Goal: Task Accomplishment & Management: Complete application form

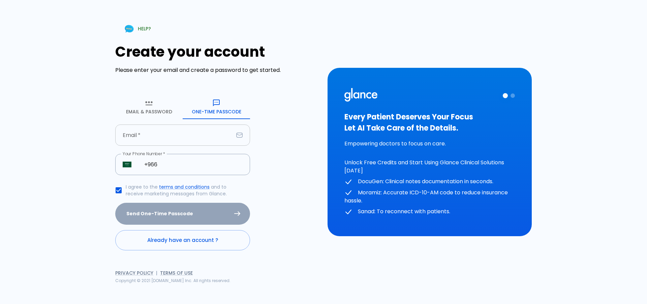
click at [195, 137] on input "Email   *" at bounding box center [174, 134] width 118 height 21
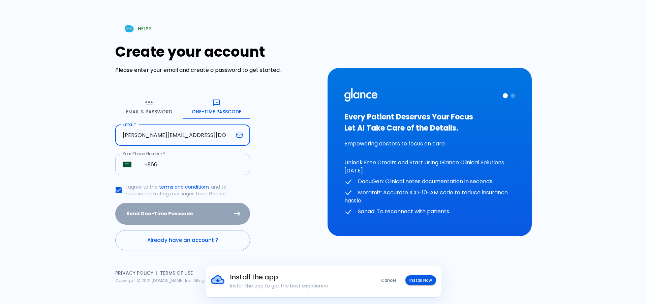
type input "[PERSON_NAME][EMAIL_ADDRESS][DOMAIN_NAME]"
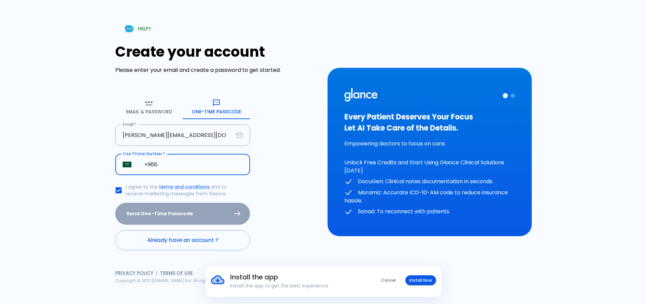
click at [200, 167] on input "+966" at bounding box center [193, 164] width 113 height 21
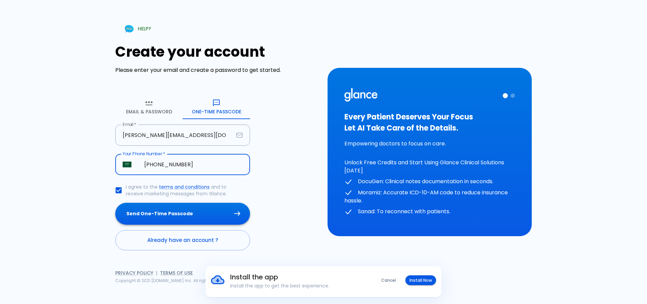
type input "[PHONE_NUMBER]"
click at [184, 213] on button "Send One-Time Passcode" at bounding box center [182, 214] width 135 height 22
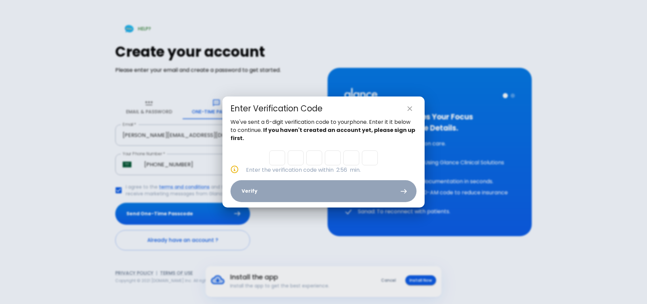
click at [278, 160] on input "Please enter OTP character 1" at bounding box center [277, 157] width 16 height 15
type input "0"
type input "8"
type input "4"
type input "5"
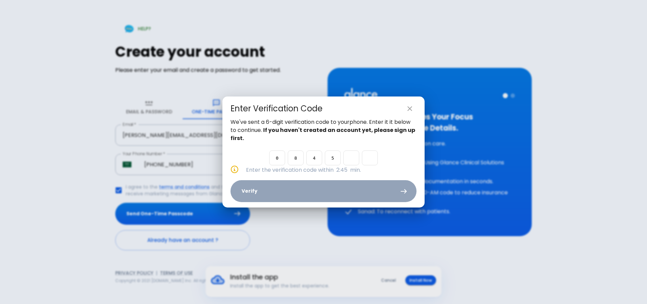
type input "7"
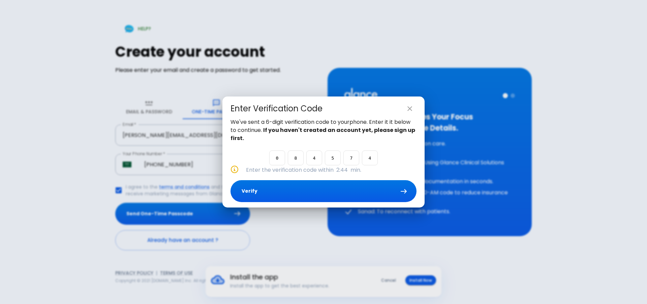
type input "4"
click at [286, 193] on button "Verify" at bounding box center [324, 191] width 186 height 22
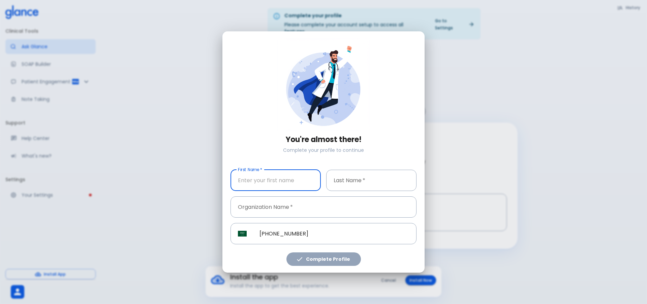
click at [276, 179] on input "First Name   *" at bounding box center [276, 180] width 90 height 21
type input "bodour"
click at [351, 181] on input "Last Name   *" at bounding box center [371, 180] width 90 height 21
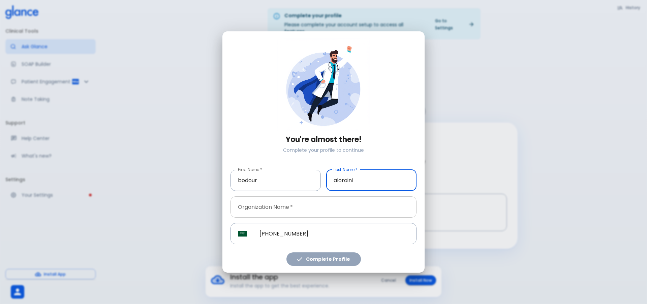
type input "aloraini"
click at [287, 206] on input "Organization Name   *" at bounding box center [324, 206] width 186 height 21
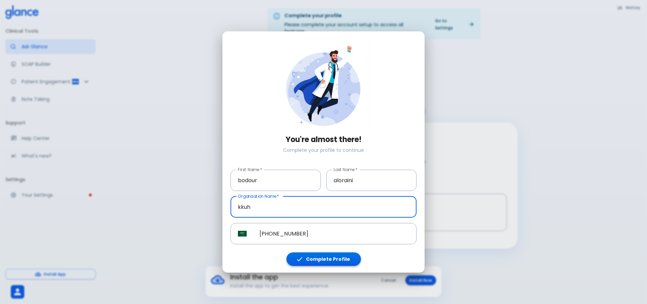
type input "kkuh"
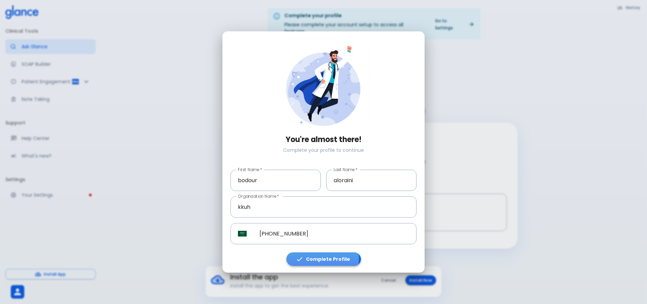
click at [324, 259] on button "Complete Profile" at bounding box center [324, 259] width 75 height 14
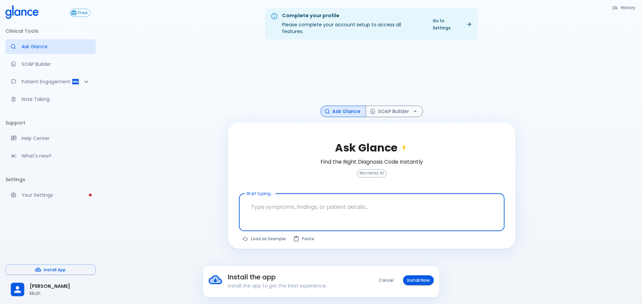
click at [280, 204] on textarea "Start typing..." at bounding box center [372, 206] width 256 height 21
click at [311, 200] on textarea "Start typing..." at bounding box center [372, 206] width 256 height 21
type textarea "[MEDICAL_DATA] guideline"
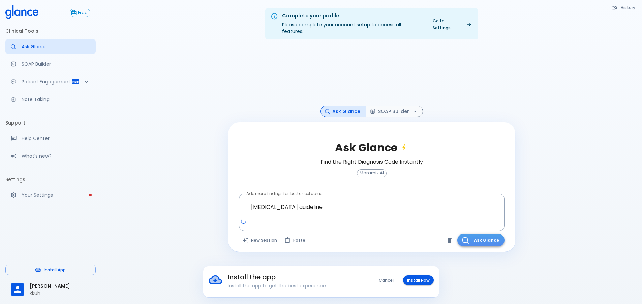
click at [487, 234] on button "Ask Glance" at bounding box center [481, 240] width 47 height 12
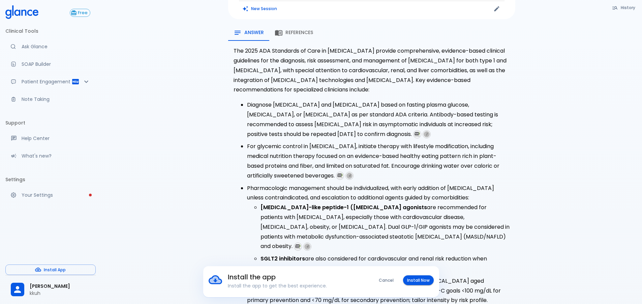
scroll to position [7, 0]
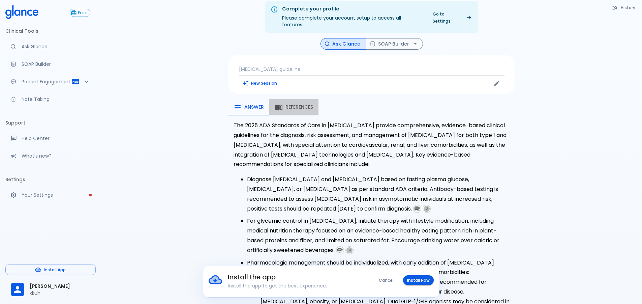
click at [294, 104] on span "References" at bounding box center [300, 107] width 28 height 6
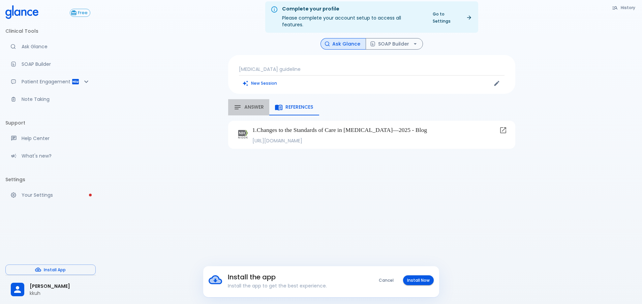
click at [253, 104] on span "Answer" at bounding box center [254, 107] width 20 height 6
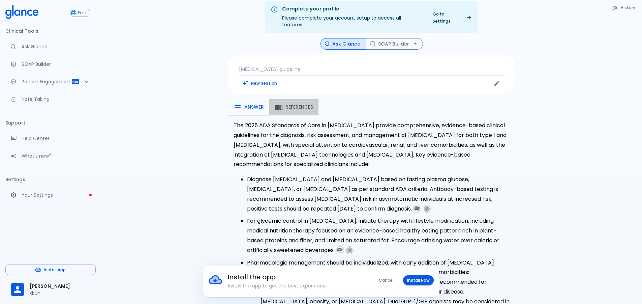
click at [312, 105] on button "References" at bounding box center [293, 107] width 49 height 16
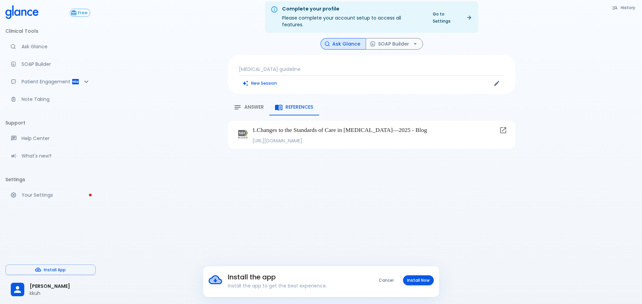
click at [238, 103] on icon "button" at bounding box center [238, 107] width 8 height 8
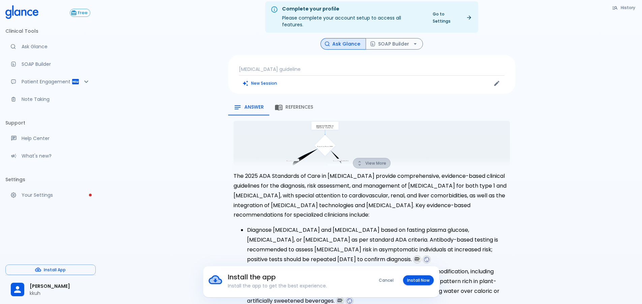
click at [387, 158] on button "View More" at bounding box center [372, 163] width 38 height 10
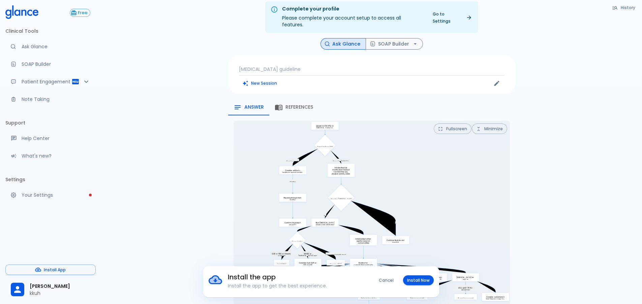
click at [338, 66] on p "[MEDICAL_DATA] guideline" at bounding box center [372, 69] width 266 height 7
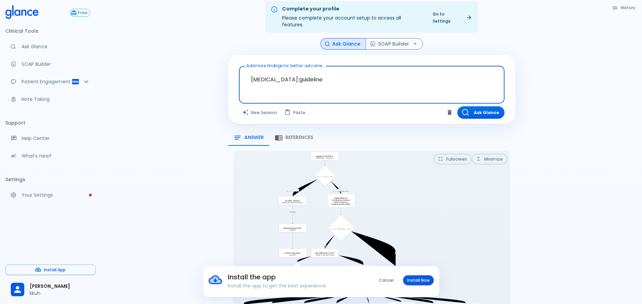
click at [325, 72] on textarea "[MEDICAL_DATA] guideline" at bounding box center [372, 79] width 256 height 21
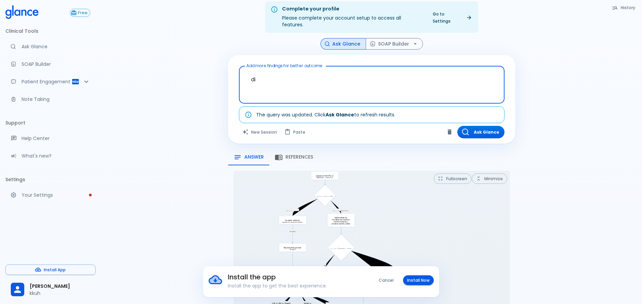
type textarea "d"
type textarea "[MEDICAL_DATA], dizziness"
click at [478, 126] on button "Ask Glance" at bounding box center [481, 132] width 47 height 12
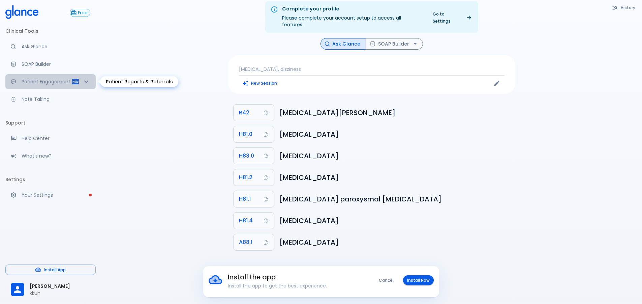
click at [67, 77] on div "Patient Engagement" at bounding box center [50, 81] width 90 height 15
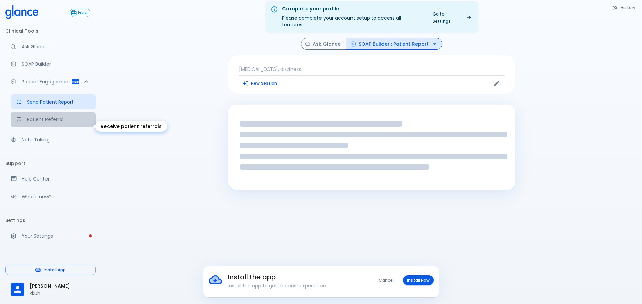
click at [56, 120] on link "Patient Referral" at bounding box center [53, 119] width 85 height 15
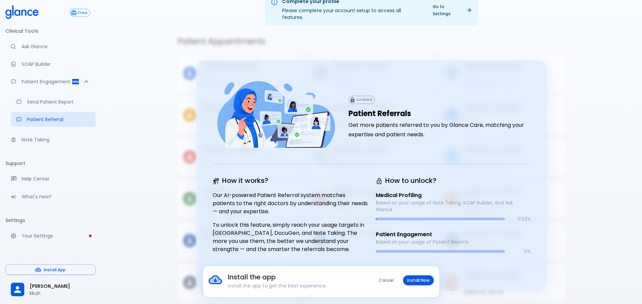
scroll to position [16, 0]
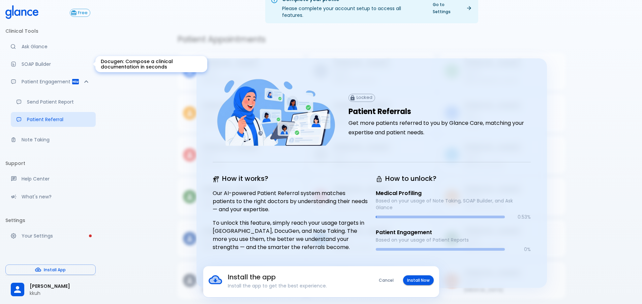
click at [45, 64] on p "SOAP Builder" at bounding box center [56, 64] width 69 height 7
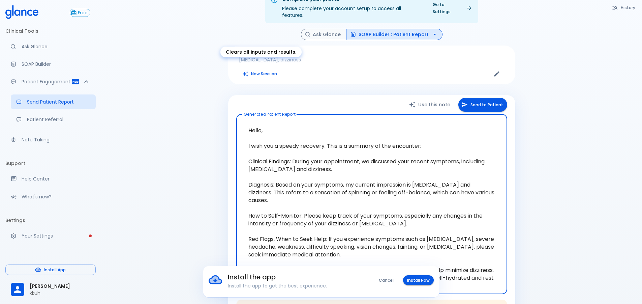
click at [263, 69] on button "New Session" at bounding box center [260, 74] width 42 height 10
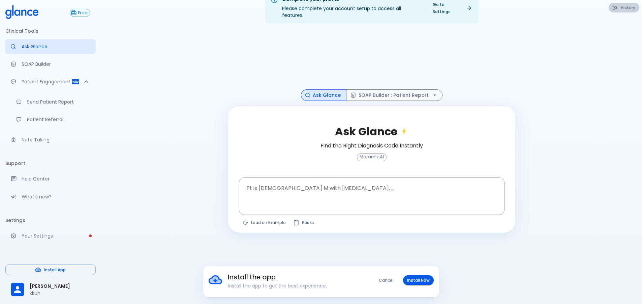
click at [622, 10] on button "History" at bounding box center [624, 8] width 31 height 10
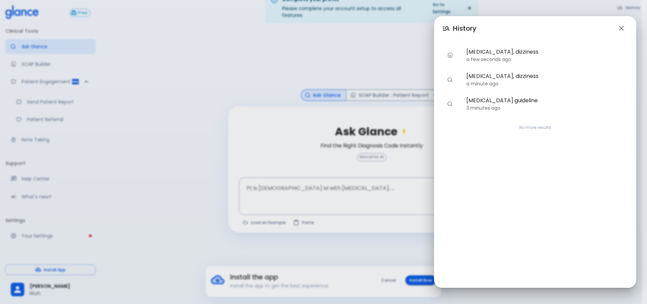
click at [277, 34] on div "History [MEDICAL_DATA], dizziness a few seconds ago [MEDICAL_DATA], dizziness a…" at bounding box center [323, 152] width 647 height 304
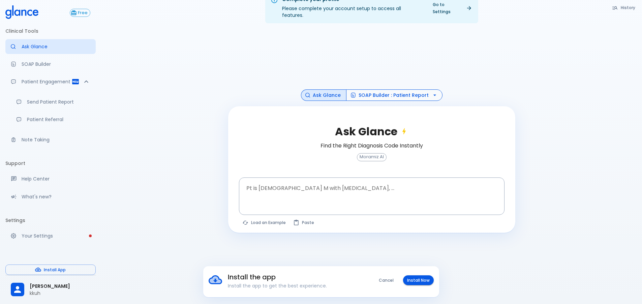
click at [370, 89] on button "SOAP Builder : Patient Report" at bounding box center [394, 95] width 96 height 12
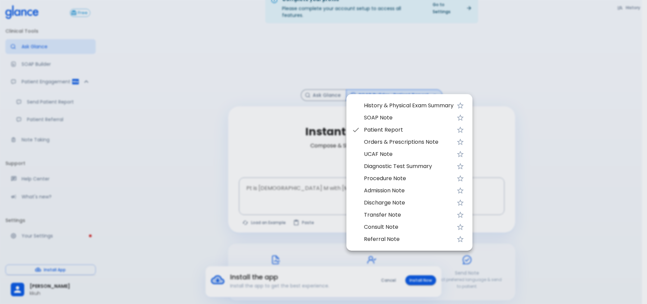
click at [380, 112] on li "SOAP Note" at bounding box center [410, 118] width 126 height 12
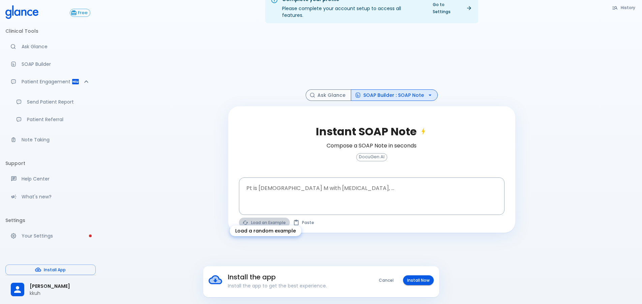
click at [279, 218] on button "Load an Example" at bounding box center [264, 223] width 51 height 10
type textarea "30F, weight loss, [MEDICAL_DATA], [MEDICAL_DATA], HR 121, [MEDICAL_DATA], TSH u…"
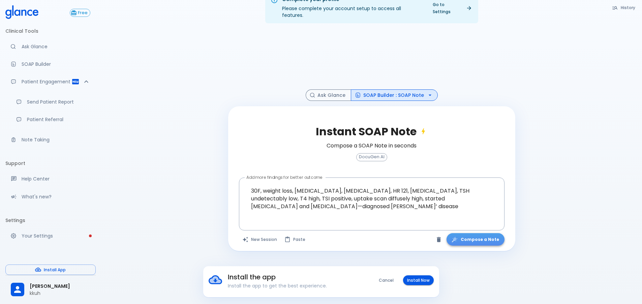
click at [498, 234] on button "Compose a Note" at bounding box center [476, 239] width 58 height 12
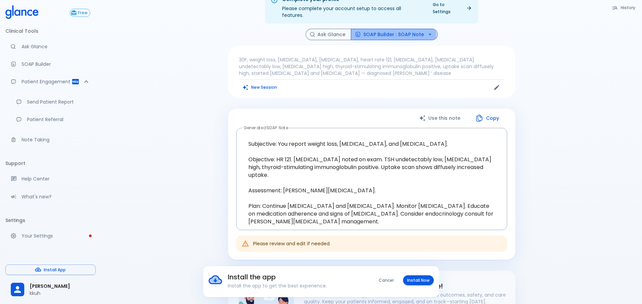
click at [375, 30] on button "SOAP Builder : SOAP Note" at bounding box center [394, 35] width 87 height 12
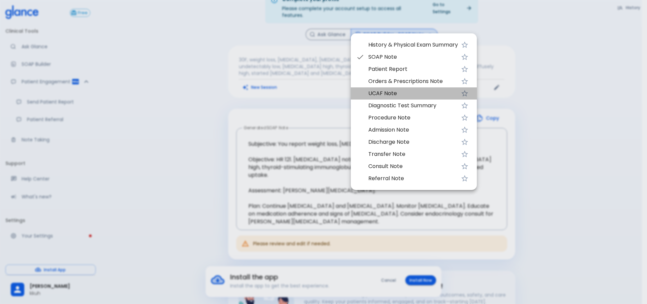
click at [388, 92] on span "UCAF Note" at bounding box center [414, 93] width 90 height 8
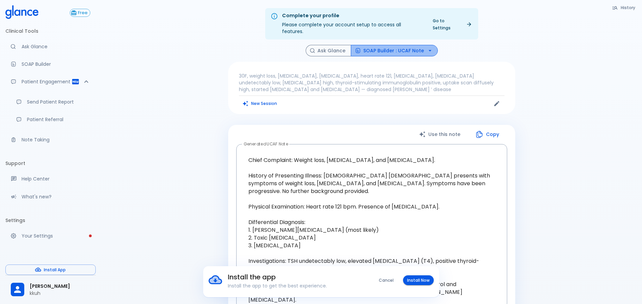
click at [421, 45] on button "SOAP Builder : UCAF Note" at bounding box center [394, 51] width 87 height 12
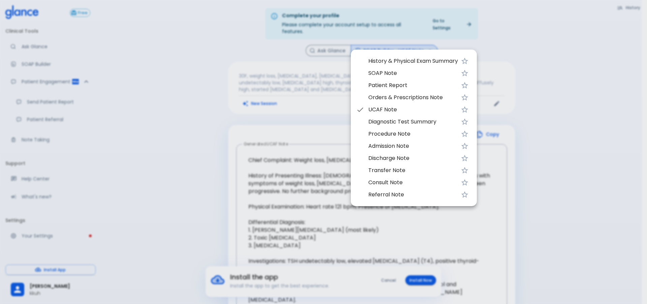
click at [407, 84] on span "Patient Report" at bounding box center [414, 85] width 90 height 8
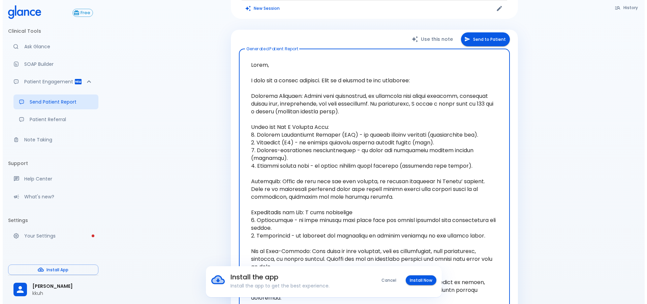
scroll to position [101, 0]
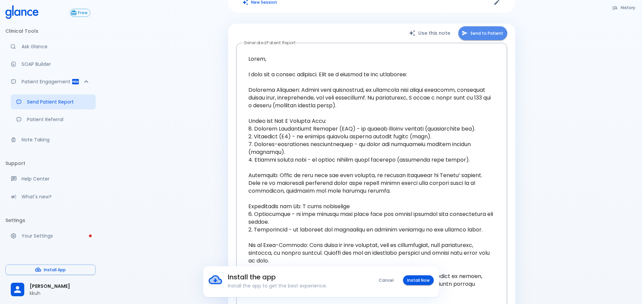
click at [477, 29] on button "Send to Patient" at bounding box center [483, 33] width 49 height 14
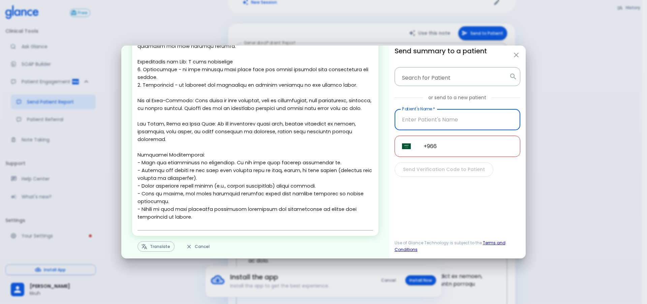
scroll to position [163, 0]
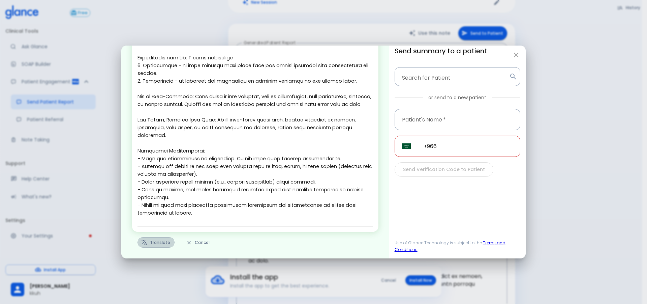
click at [164, 240] on button "Translate" at bounding box center [156, 242] width 37 height 10
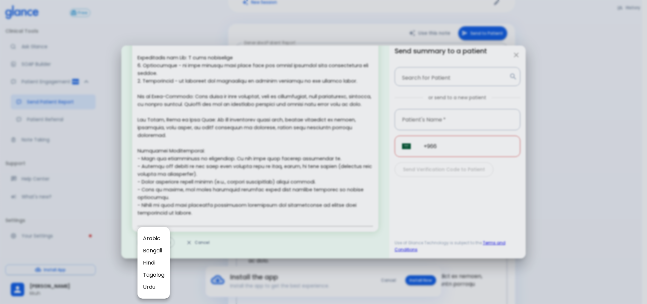
click at [158, 236] on span "Arabic" at bounding box center [154, 238] width 22 height 8
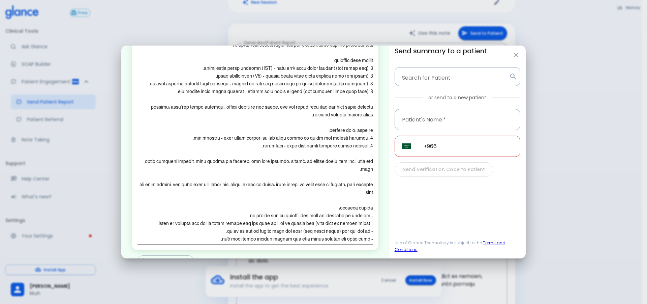
scroll to position [86, 0]
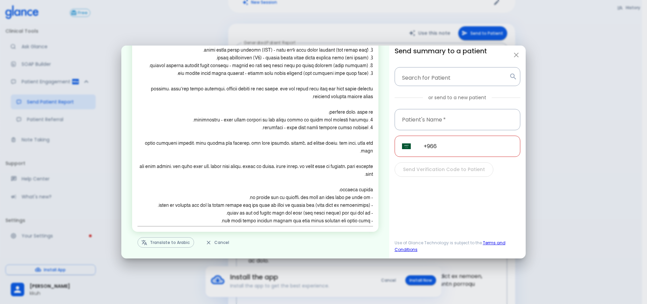
click at [513, 58] on icon "button" at bounding box center [517, 55] width 8 height 8
type textarea "Lorem, I dolo sit a consec adipisci. Elit se d eiusmod te inc utlaboree: Dolore…"
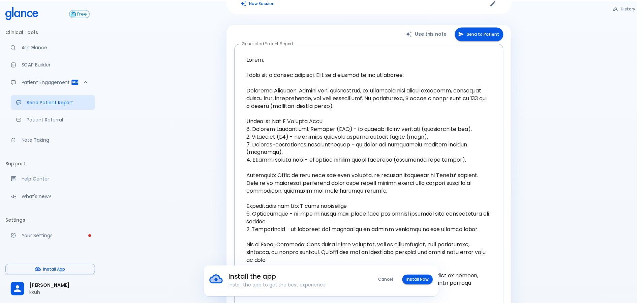
scroll to position [163, 0]
